Goal: Task Accomplishment & Management: Use online tool/utility

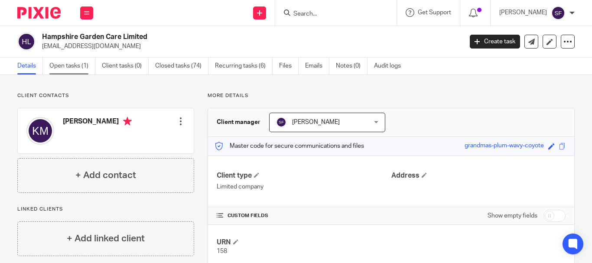
click at [85, 65] on link "Open tasks (1)" at bounding box center [72, 66] width 46 height 17
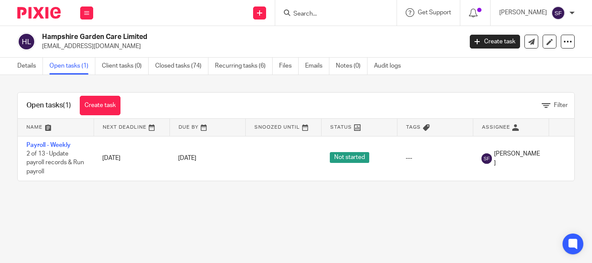
click at [332, 14] on input "Search" at bounding box center [332, 14] width 78 height 8
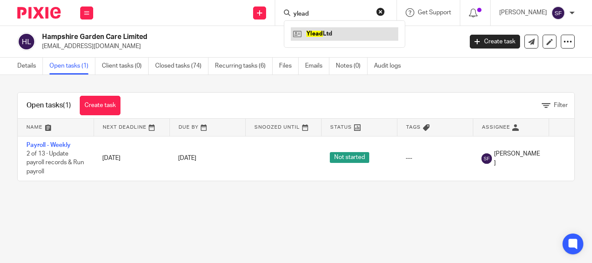
type input "ylead"
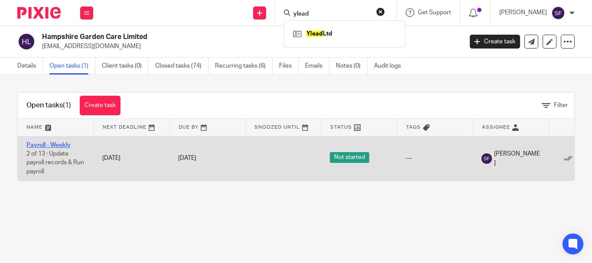
click at [51, 144] on link "Payroll - Weekly" at bounding box center [48, 145] width 44 height 6
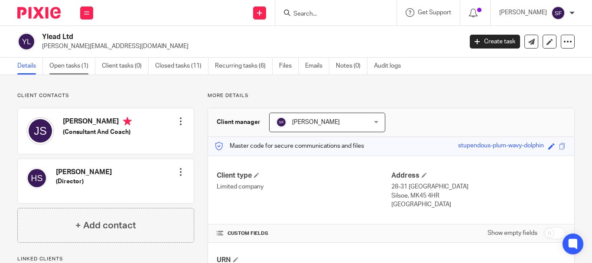
click at [81, 64] on link "Open tasks (1)" at bounding box center [72, 66] width 46 height 17
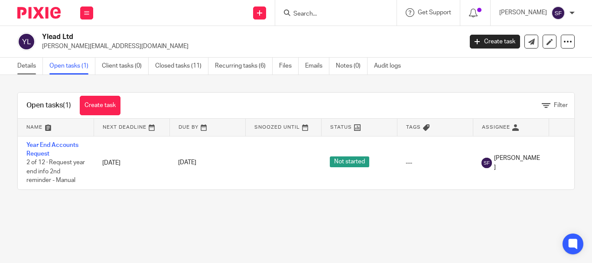
click at [36, 66] on link "Details" at bounding box center [30, 66] width 26 height 17
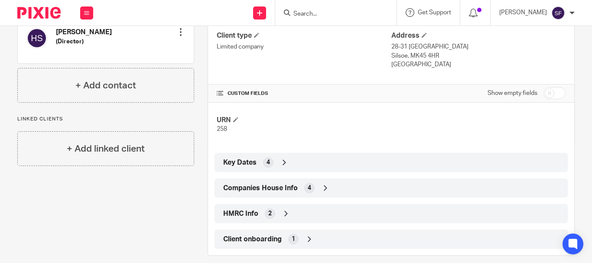
scroll to position [150, 0]
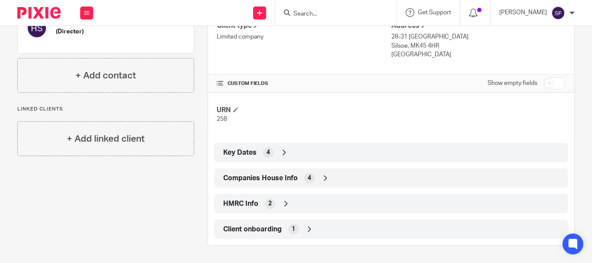
click at [282, 174] on span "Companies House Info" at bounding box center [260, 178] width 75 height 9
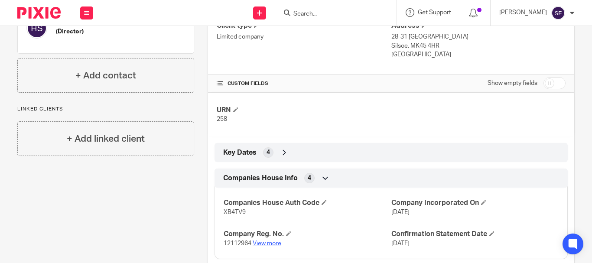
click at [271, 242] on link "View more" at bounding box center [267, 244] width 29 height 6
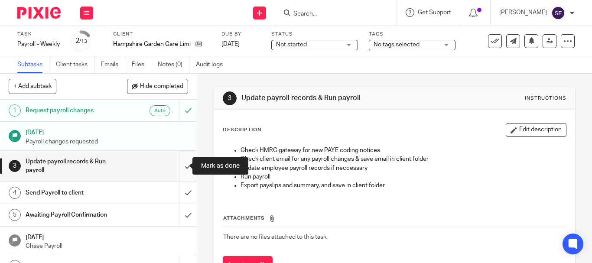
click at [177, 166] on input "submit" at bounding box center [98, 166] width 197 height 31
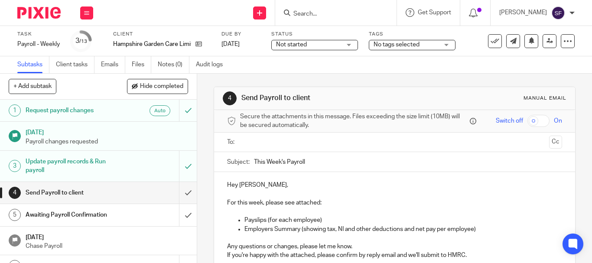
click at [259, 138] on input "text" at bounding box center [394, 142] width 302 height 10
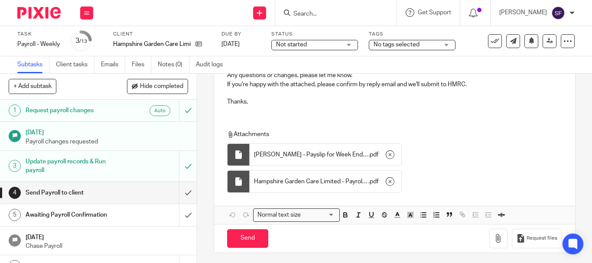
scroll to position [176, 0]
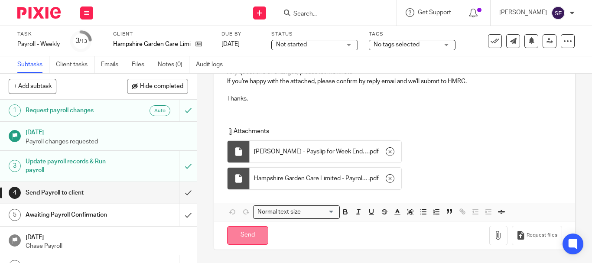
click at [246, 235] on input "Send" at bounding box center [247, 235] width 41 height 19
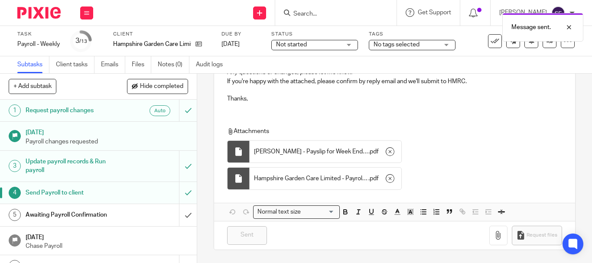
type input "Sent"
click at [332, 16] on input "Search" at bounding box center [332, 14] width 78 height 8
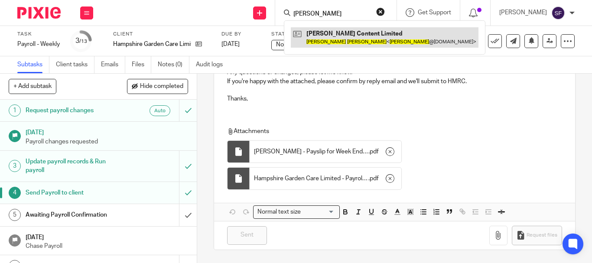
type input "dave roberts"
click at [358, 36] on link at bounding box center [385, 37] width 188 height 20
